Goal: Find contact information: Find contact information

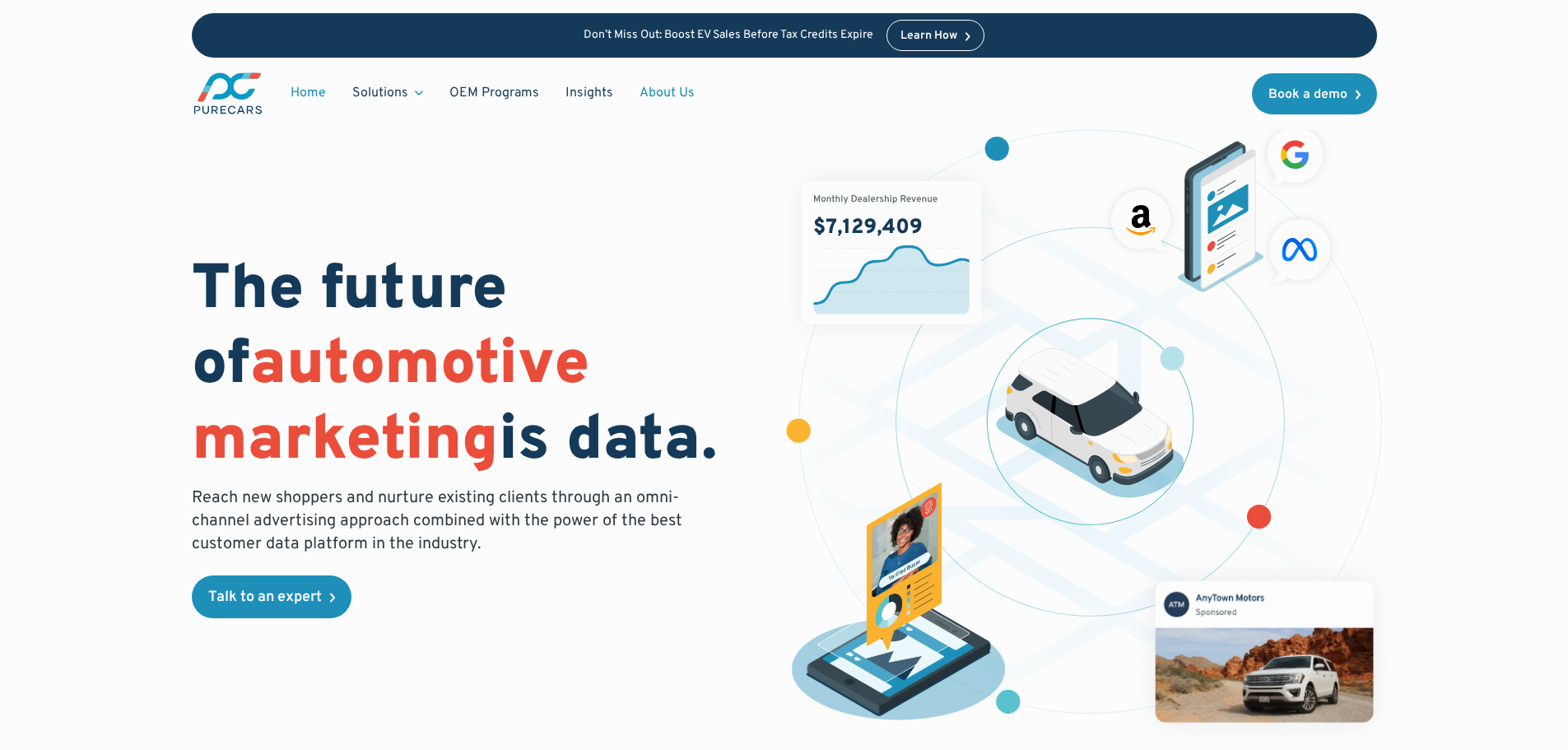
click at [655, 103] on link "About Us" at bounding box center [667, 93] width 82 height 31
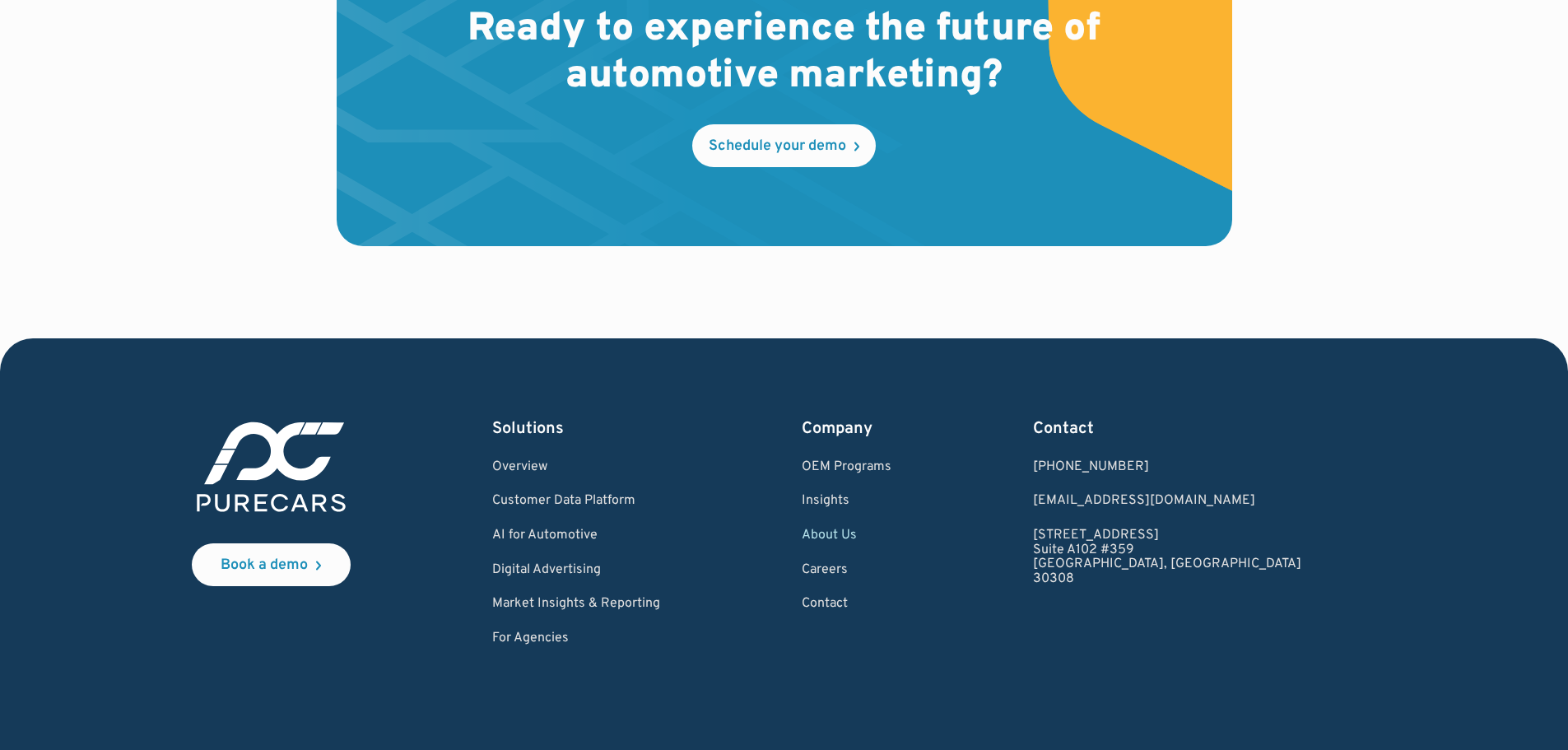
scroll to position [4862, 0]
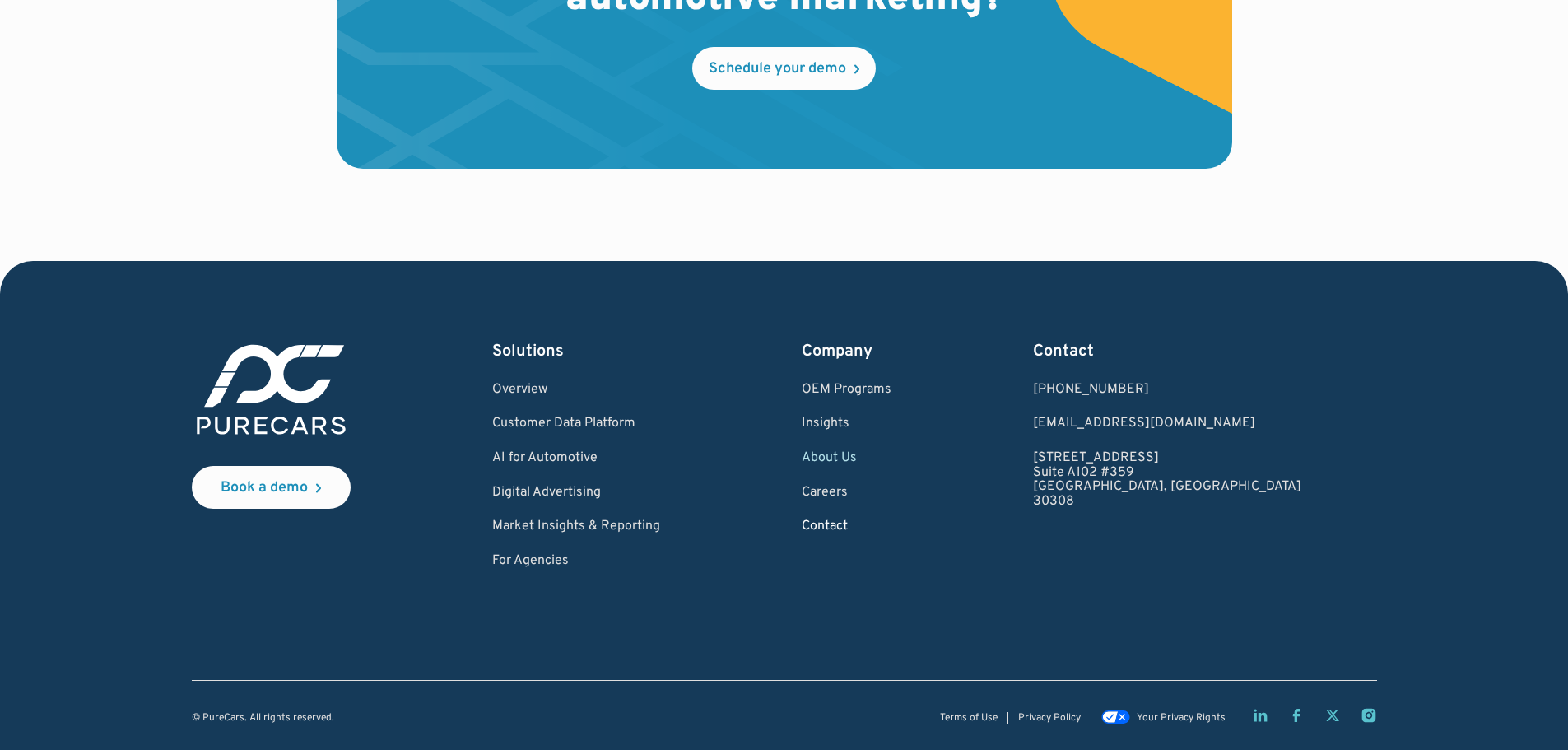
click at [891, 526] on link "Contact" at bounding box center [846, 527] width 89 height 15
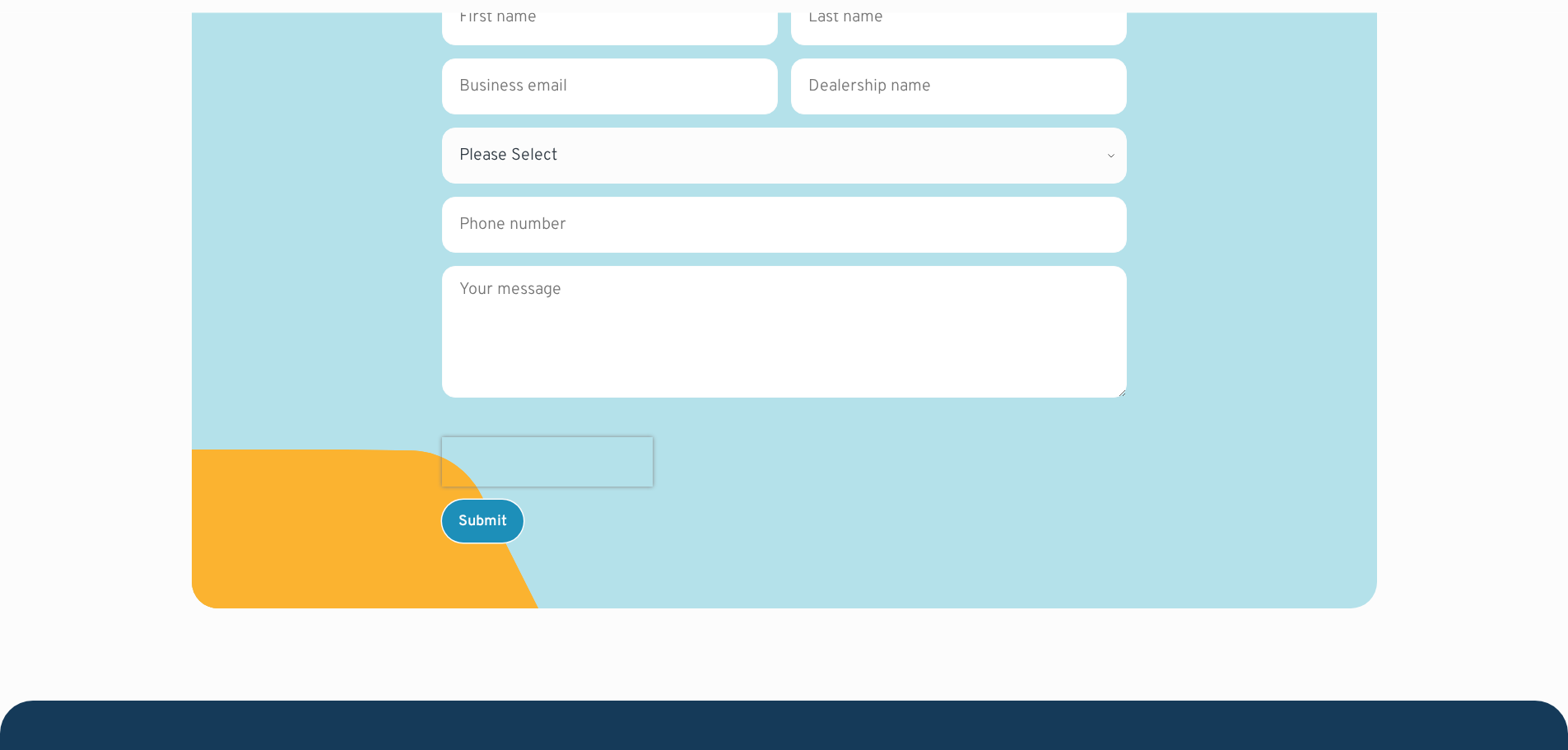
scroll to position [934, 0]
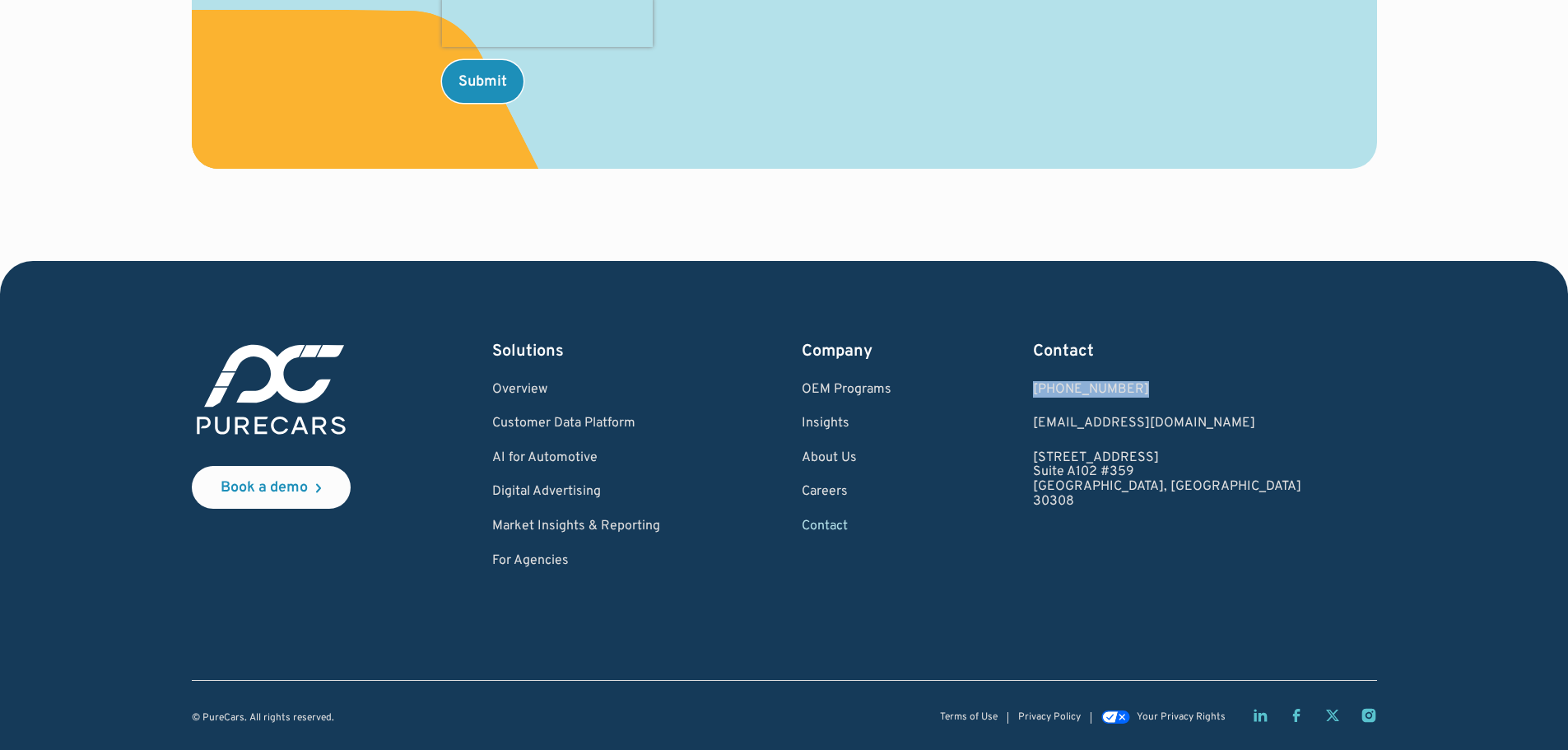
drag, startPoint x: 1247, startPoint y: 386, endPoint x: 1114, endPoint y: 376, distance: 133.4
click at [1114, 376] on div "Book a demo Solutions Overview Customer Data Platform AI for Automotive Digital…" at bounding box center [784, 454] width 1185 height 229
copy div "[PHONE_NUMBER]"
click at [549, 562] on link "For Agencies" at bounding box center [576, 561] width 168 height 15
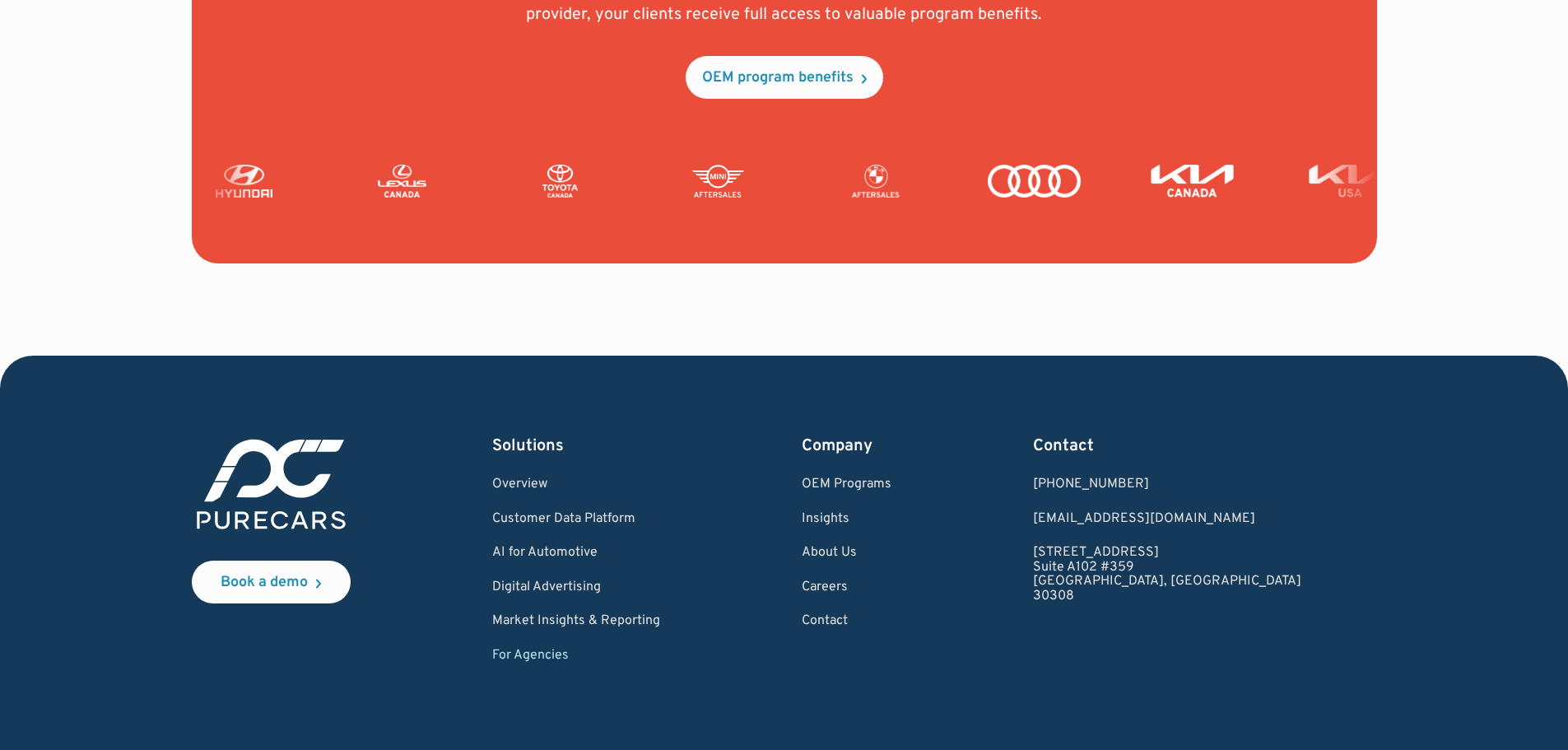
scroll to position [4056, 0]
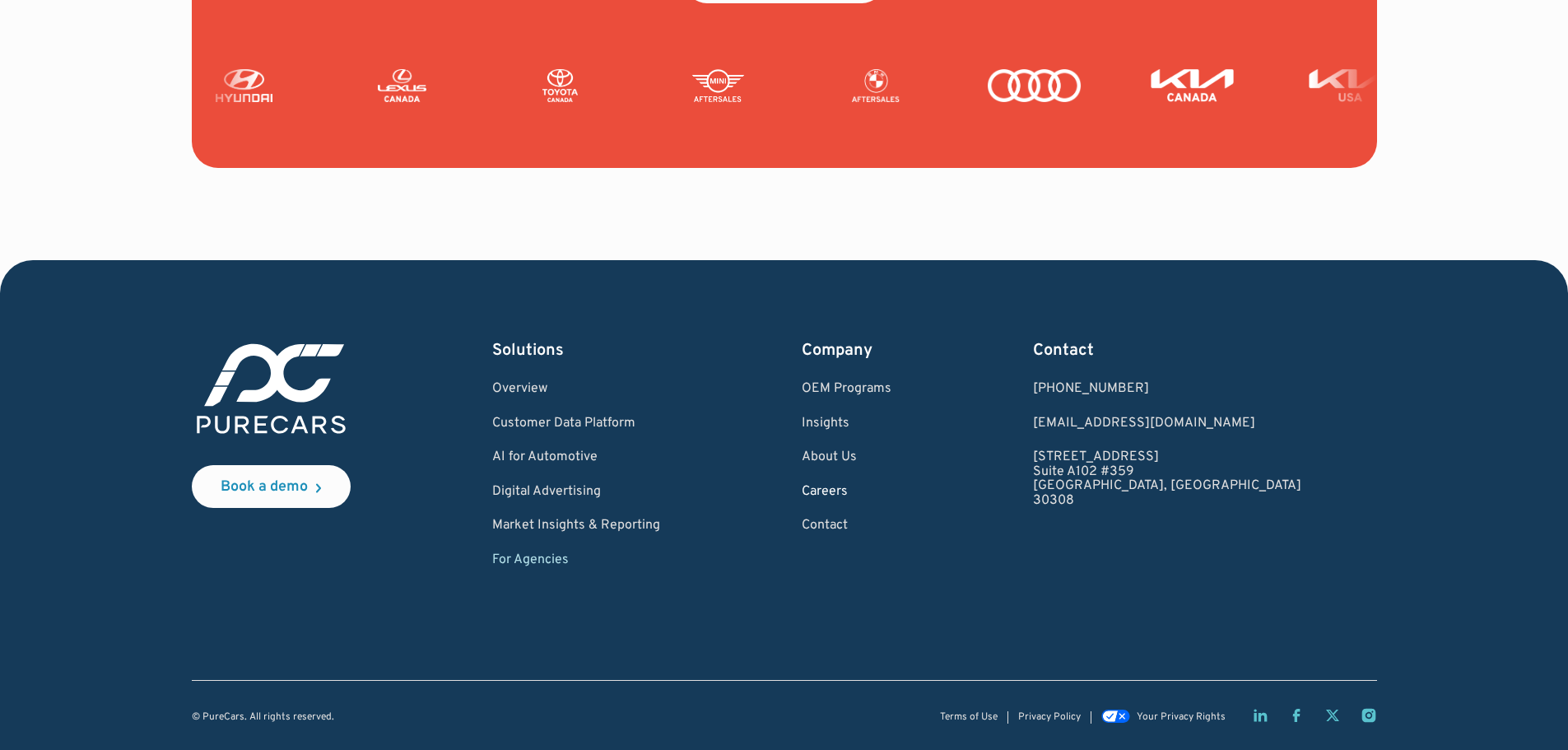
click at [891, 494] on link "Careers" at bounding box center [846, 492] width 89 height 15
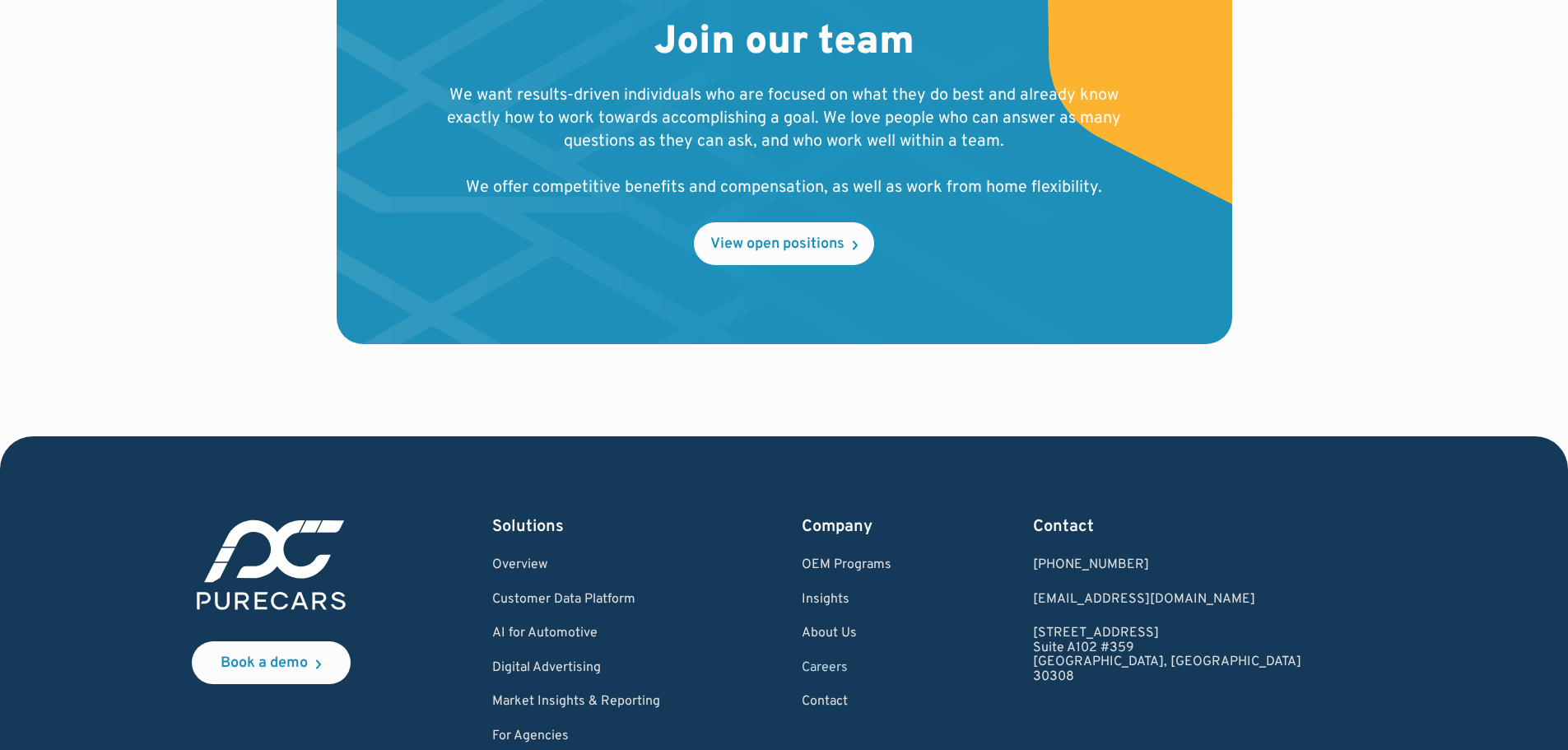
scroll to position [1931, 0]
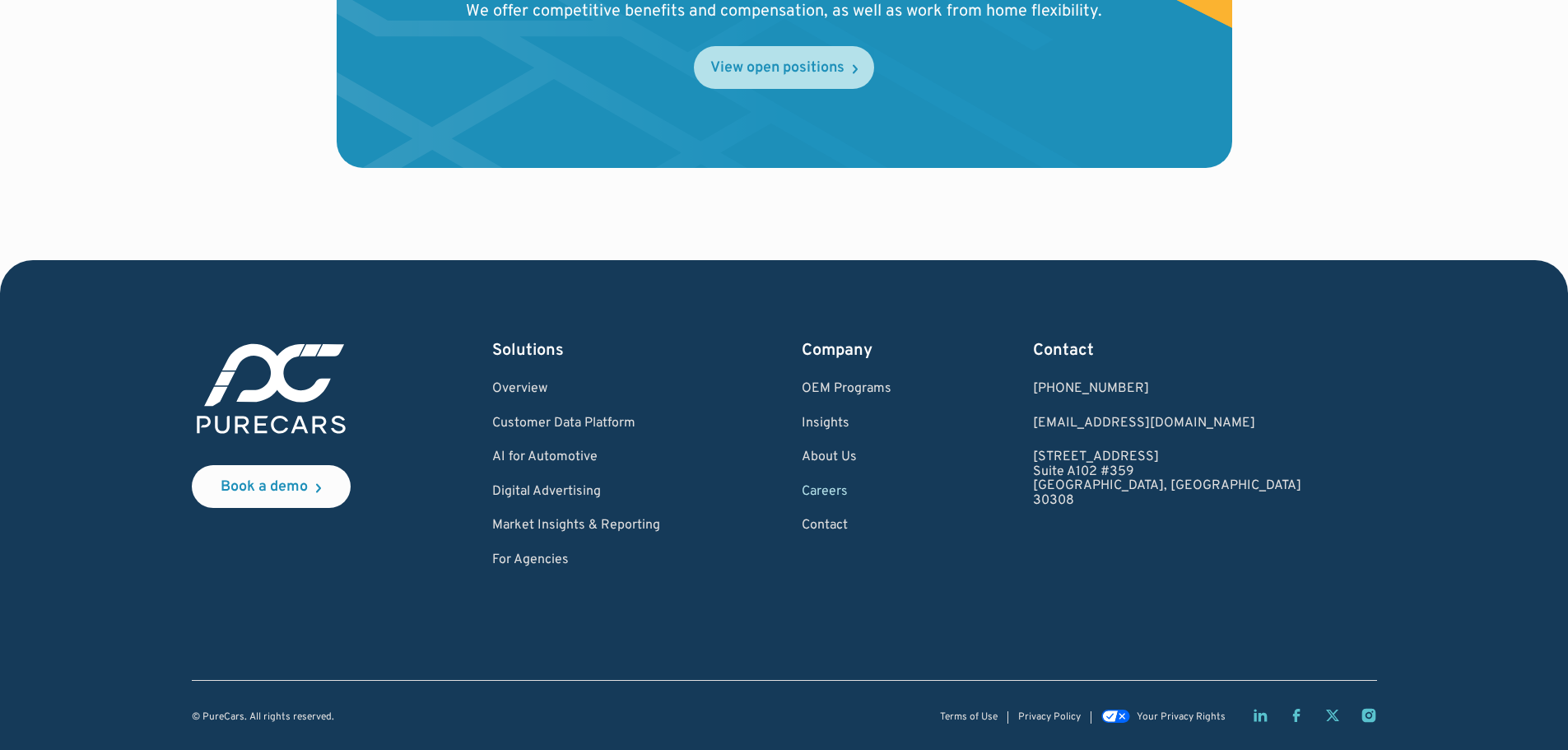
click at [806, 71] on div "View open positions" at bounding box center [777, 68] width 134 height 15
